Goal: Obtain resource: Obtain resource

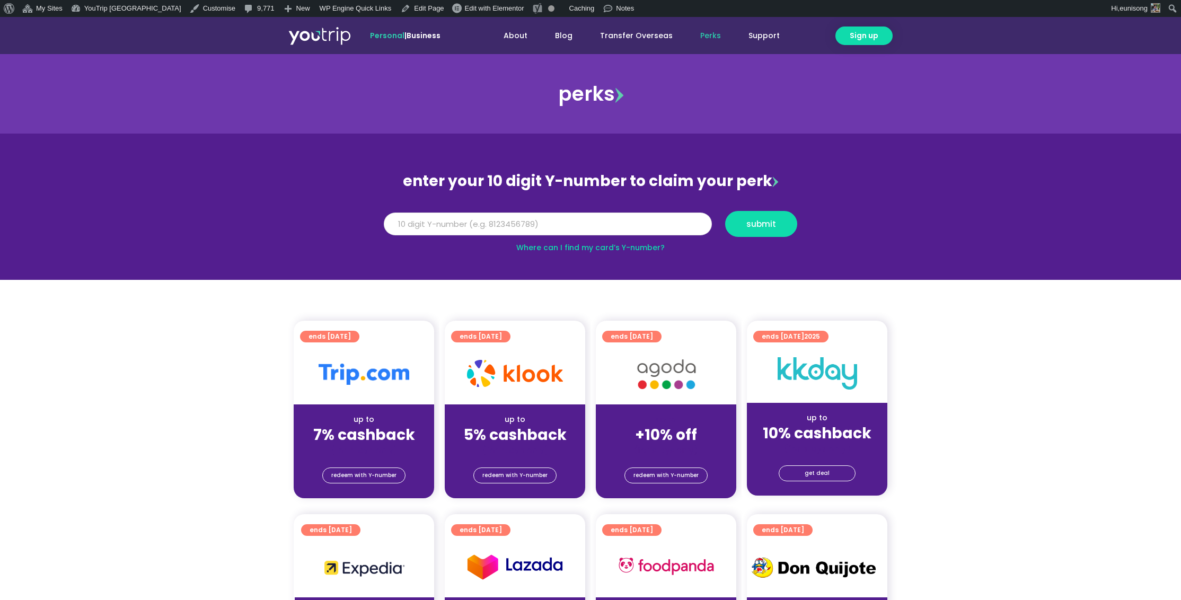
click at [522, 225] on input "Y Number" at bounding box center [548, 223] width 328 height 23
paste input "8156682994"
type input "8156682994"
click at [753, 228] on span "submit" at bounding box center [761, 224] width 30 height 8
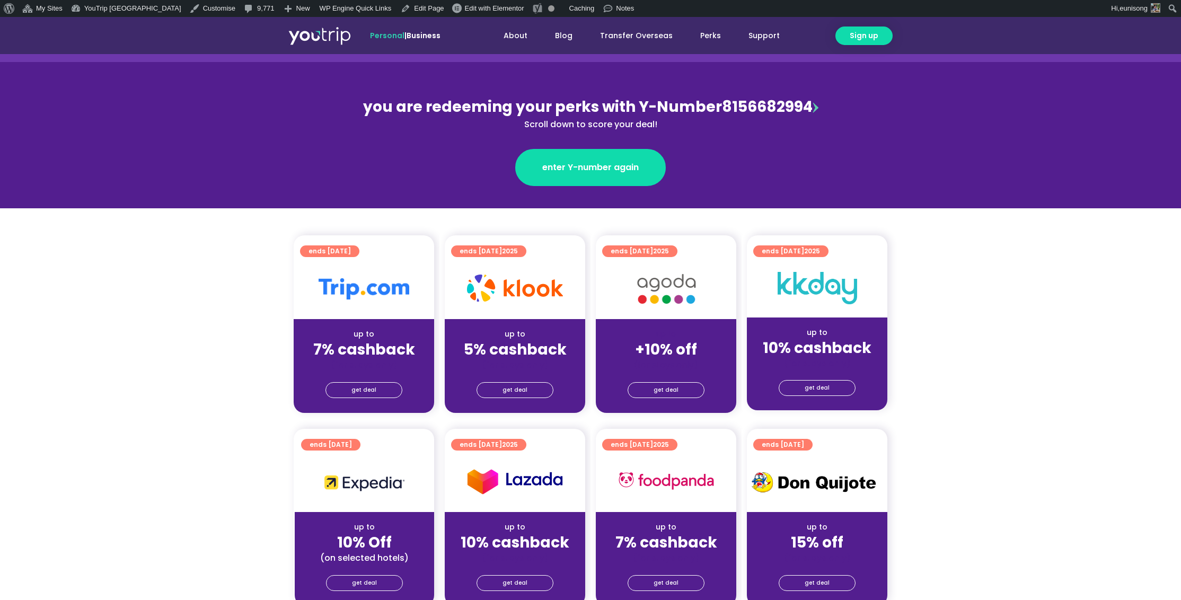
scroll to position [121, 0]
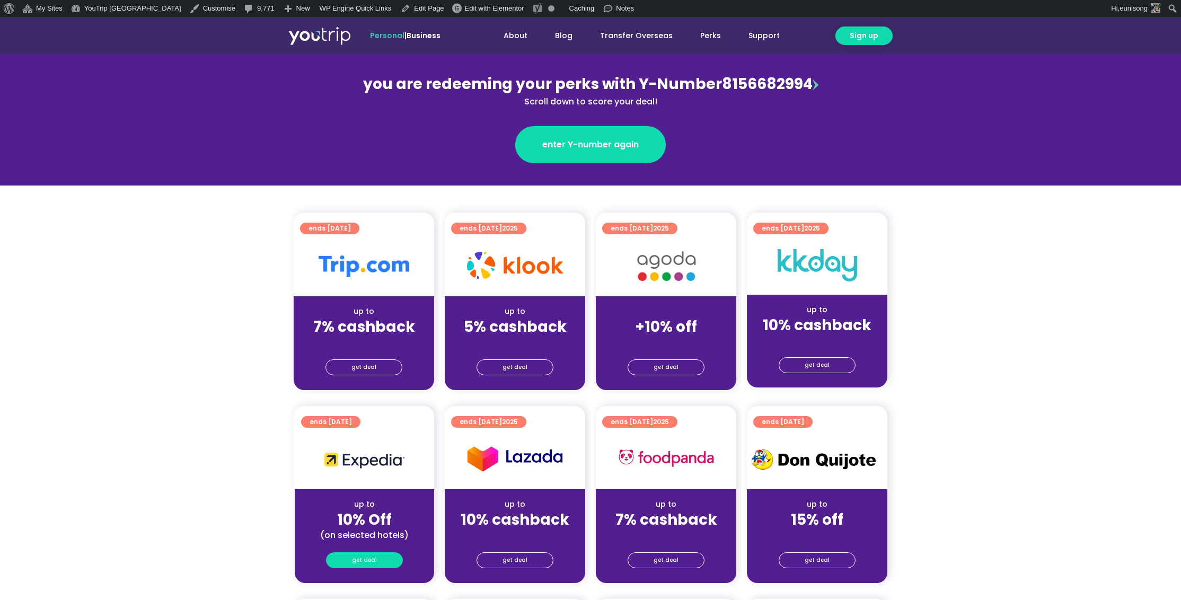
click at [352, 554] on link "get deal" at bounding box center [364, 560] width 77 height 16
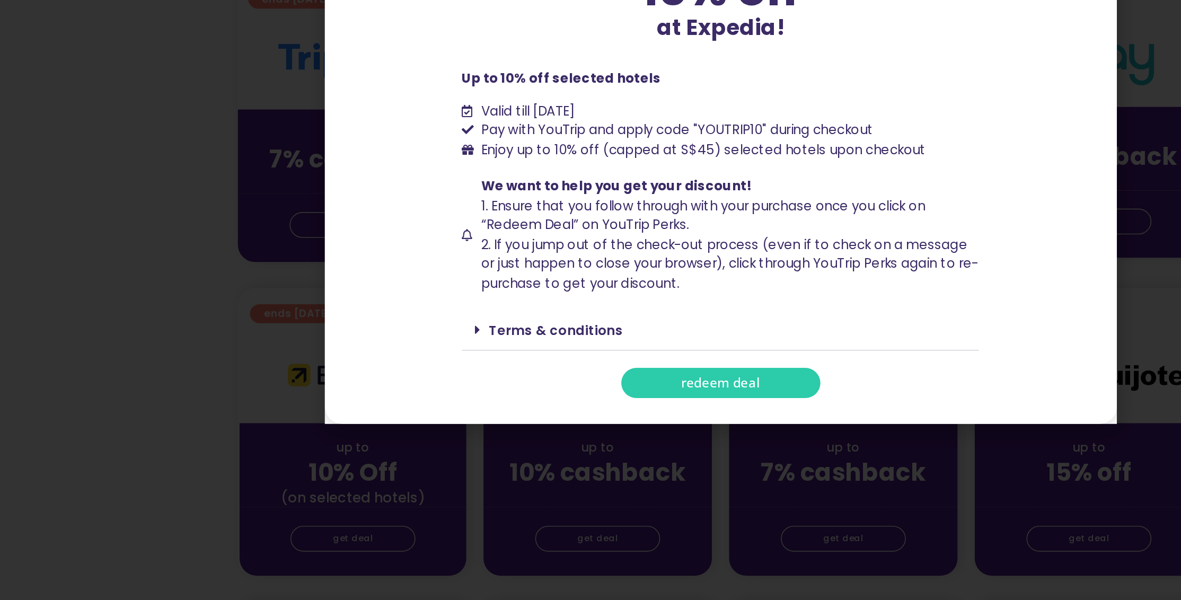
scroll to position [119, 0]
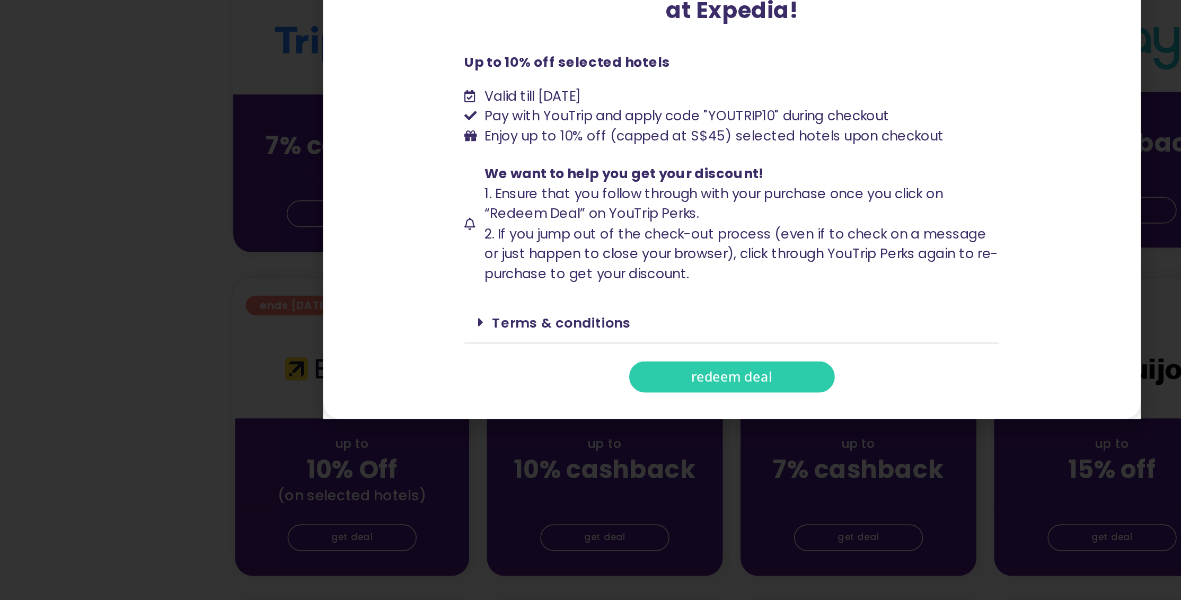
click at [488, 430] on link "Terms & conditions" at bounding box center [489, 433] width 83 height 11
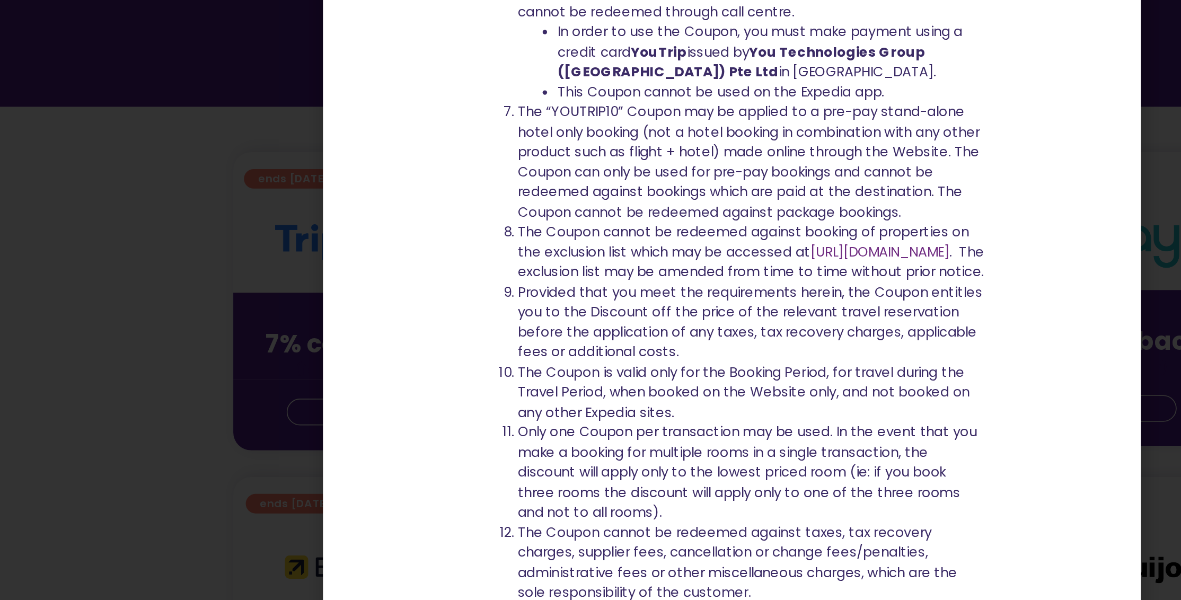
scroll to position [427, 0]
